Goal: Information Seeking & Learning: Learn about a topic

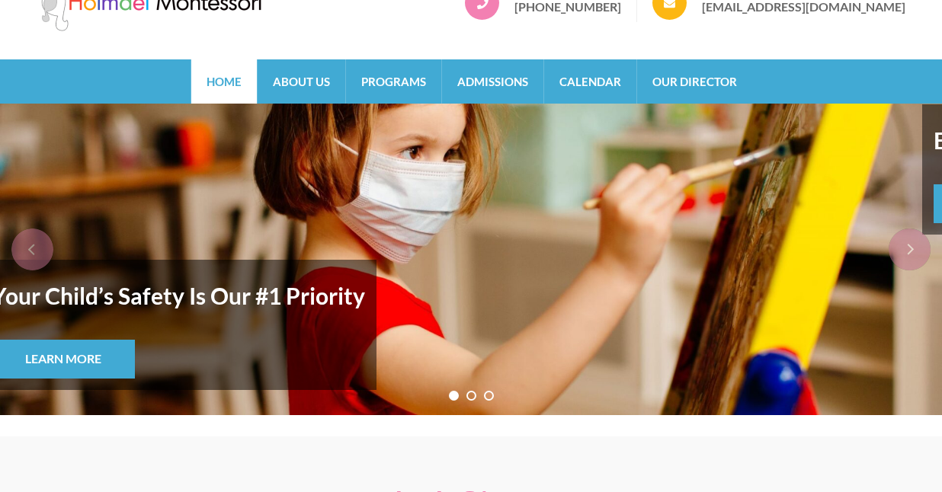
scroll to position [57, 0]
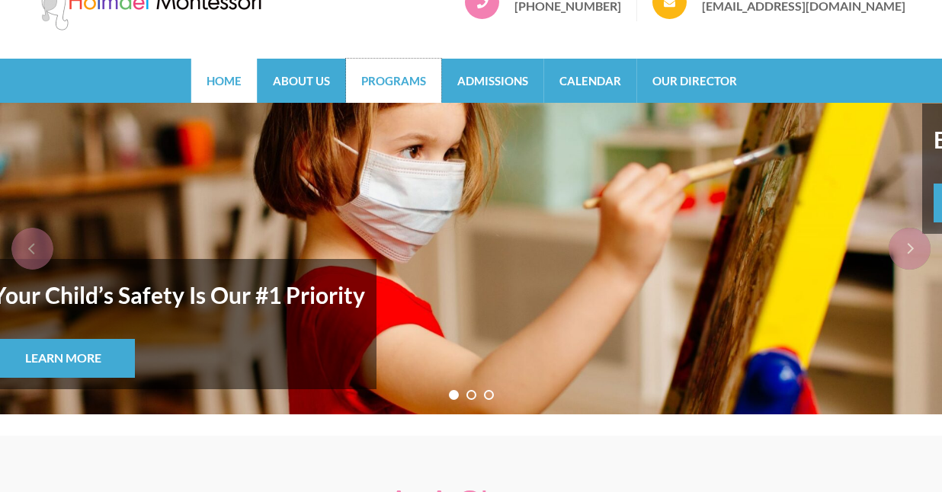
click at [406, 79] on link "Programs" at bounding box center [393, 81] width 95 height 44
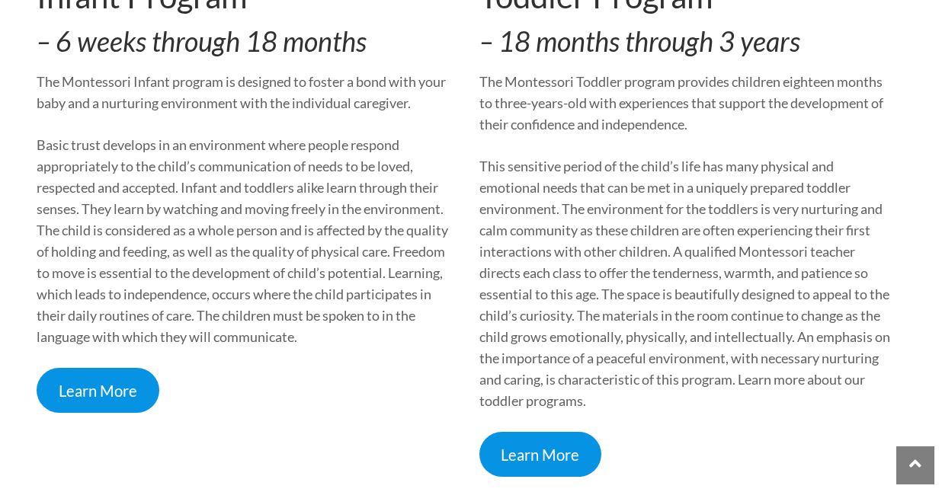
scroll to position [613, 0]
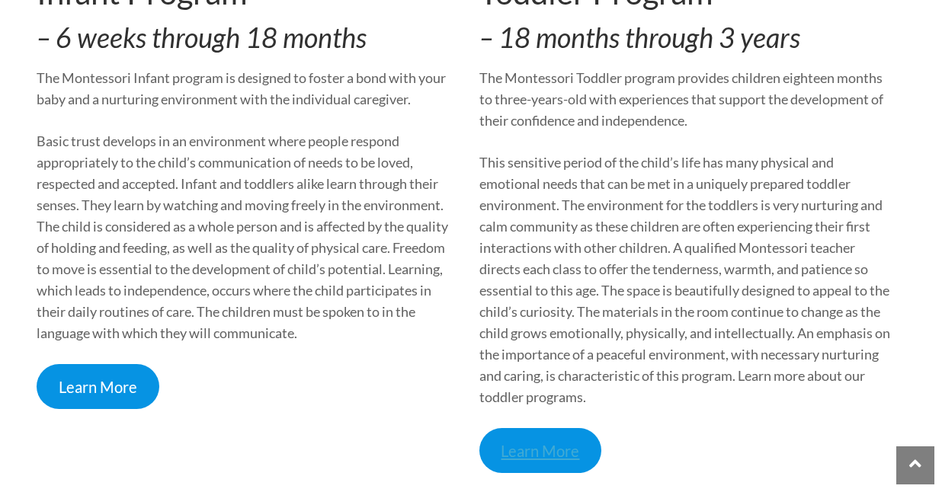
click at [553, 442] on link "Learn More" at bounding box center [541, 450] width 123 height 45
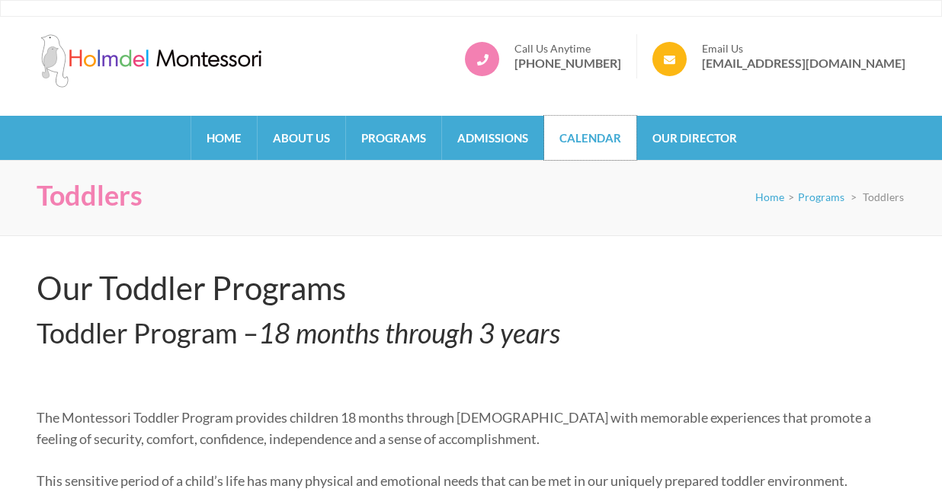
click at [577, 144] on link "Calendar" at bounding box center [590, 138] width 92 height 44
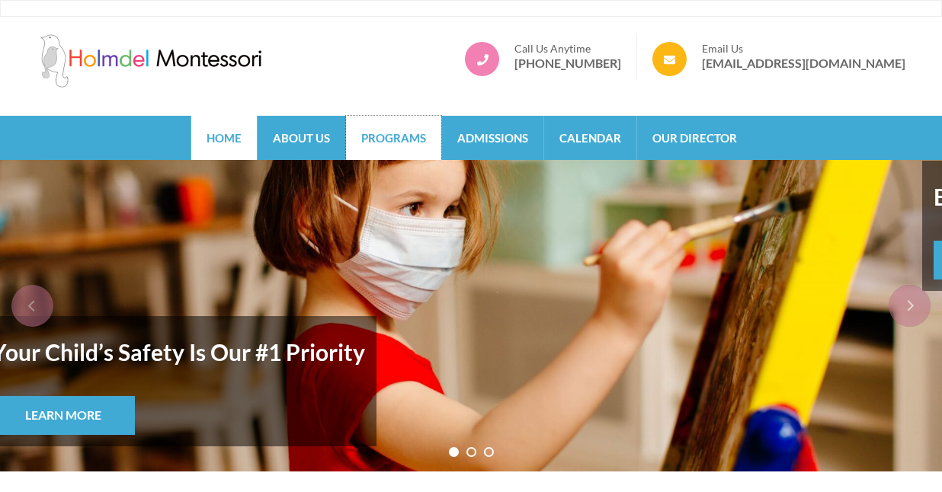
click at [422, 137] on link "Programs" at bounding box center [393, 138] width 95 height 44
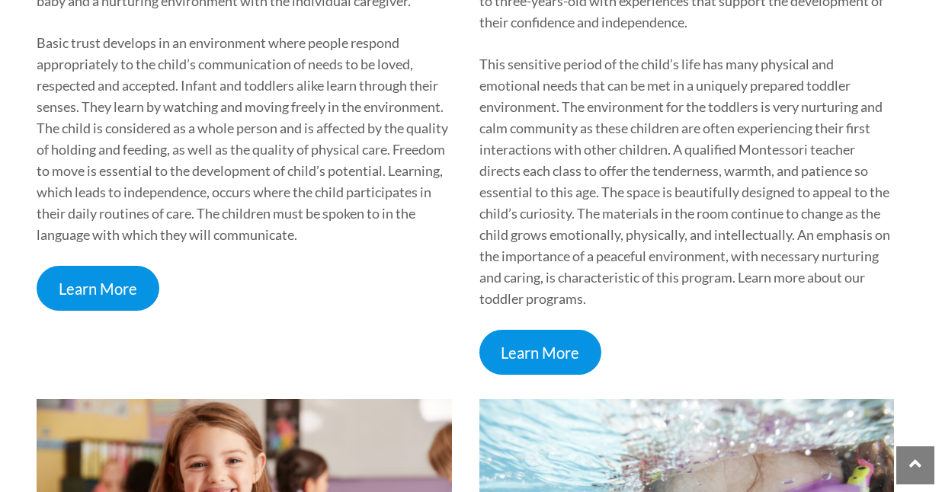
scroll to position [813, 0]
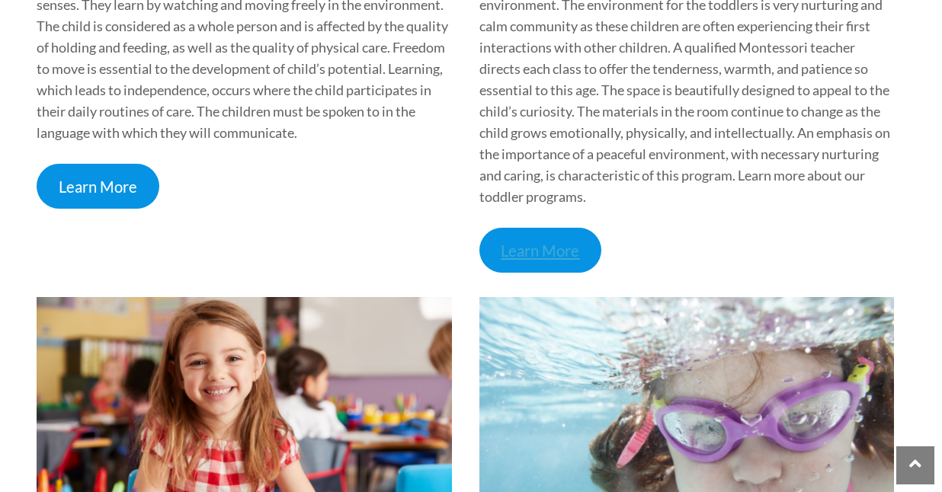
click at [557, 243] on link "Learn More" at bounding box center [541, 250] width 123 height 45
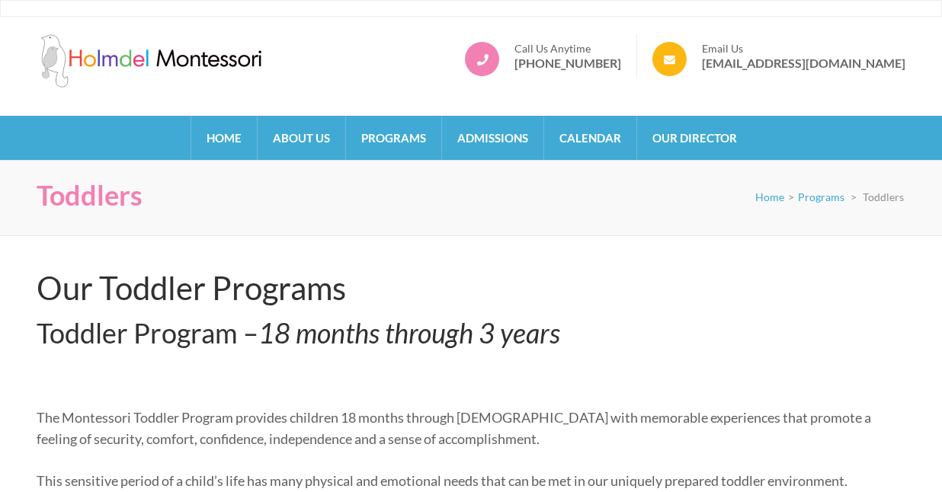
scroll to position [223, 0]
